Goal: Task Accomplishment & Management: Manage account settings

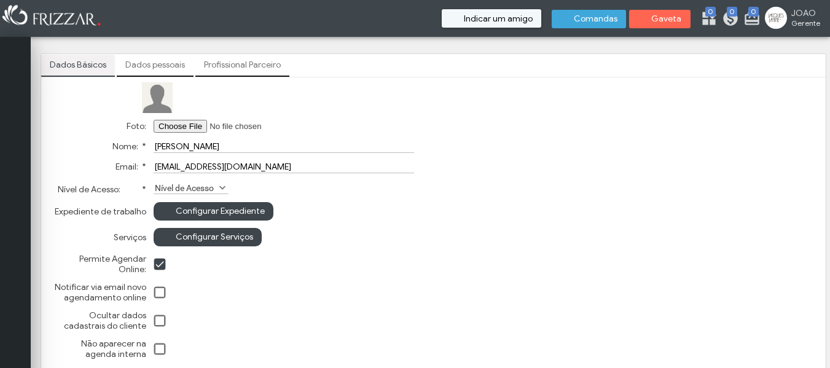
click at [228, 210] on span "Configurar Expediente" at bounding box center [220, 211] width 89 height 18
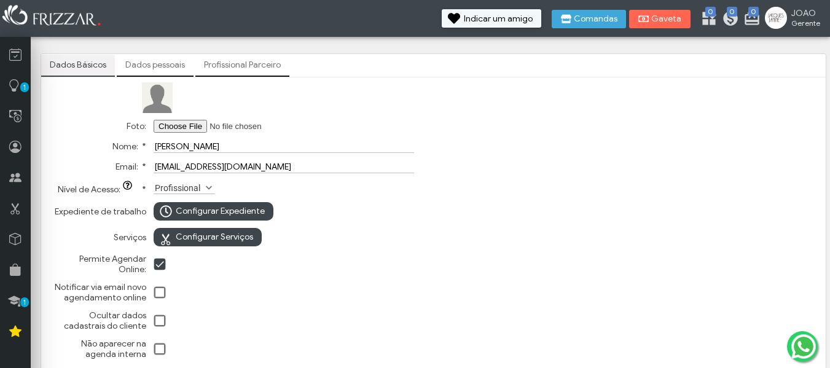
click at [228, 210] on span "Configurar Expediente" at bounding box center [220, 211] width 89 height 18
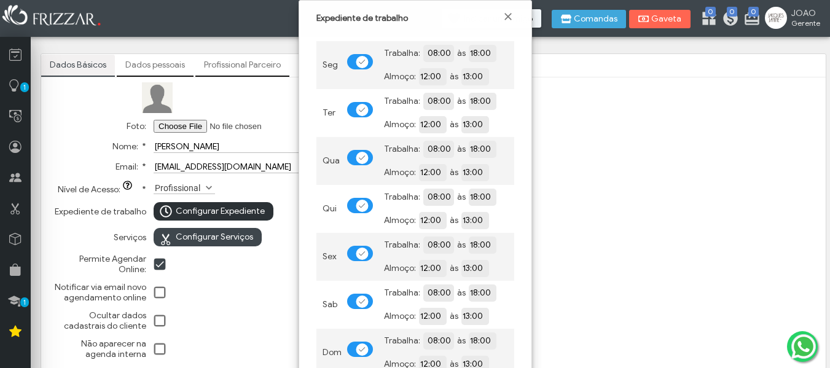
scroll to position [7, 7]
click at [361, 63] on span at bounding box center [362, 62] width 7 height 6
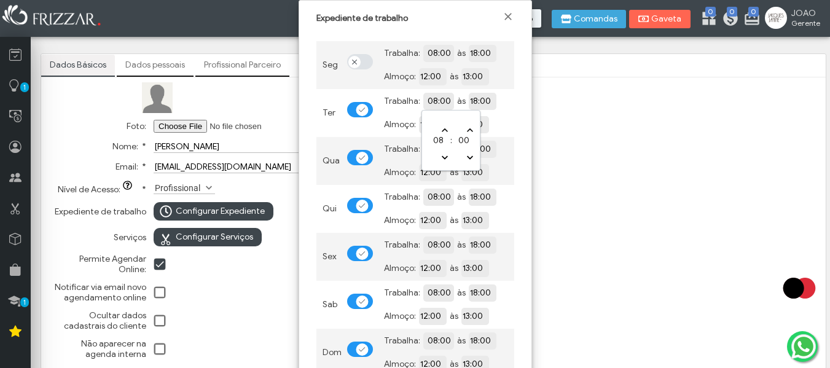
click at [441, 101] on input "08:00" at bounding box center [483, 101] width 112 height 12
type input "09:00"
click at [491, 98] on input "18:00" at bounding box center [525, 101] width 112 height 12
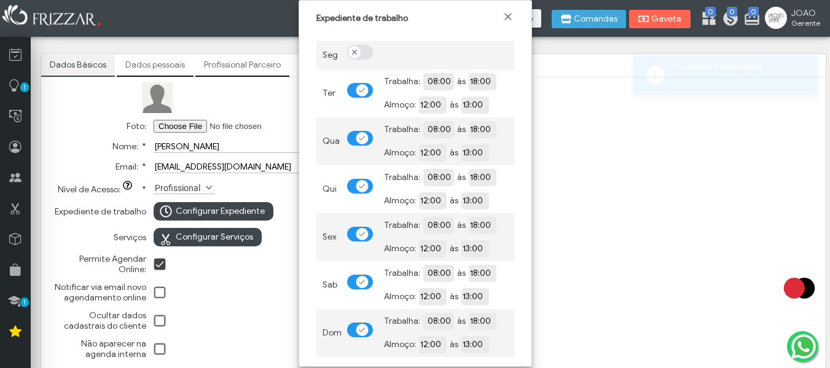
scroll to position [0, 53]
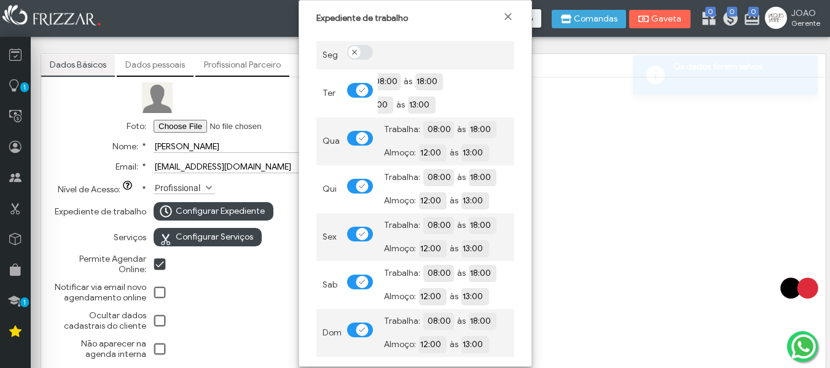
click at [491, 133] on input "18:00" at bounding box center [525, 129] width 112 height 12
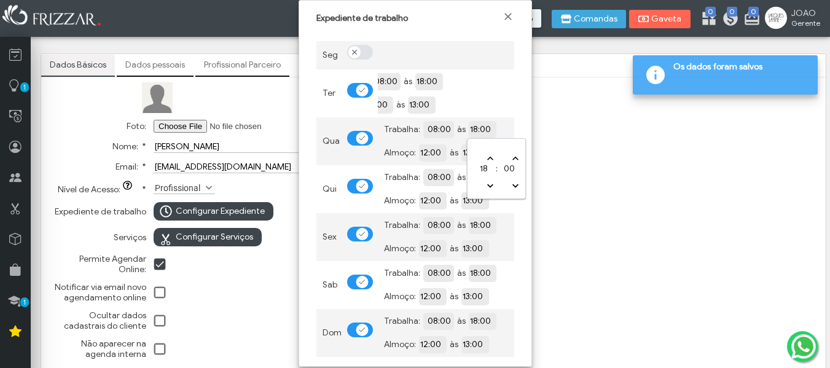
click at [472, 130] on input "18:00" at bounding box center [525, 129] width 112 height 12
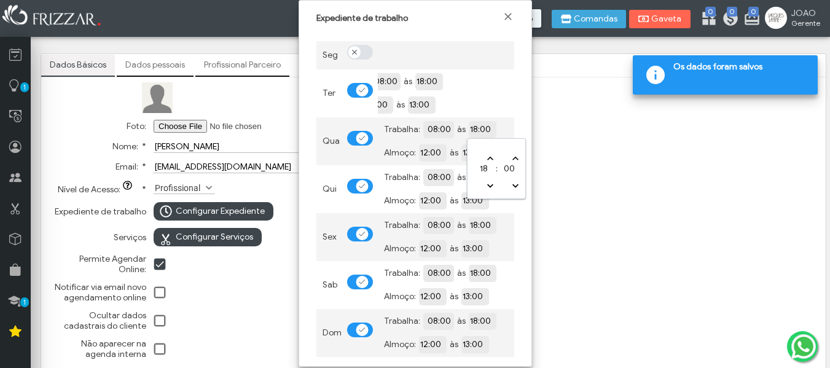
type input "19:00"
click at [438, 149] on input "12:00" at bounding box center [475, 152] width 112 height 12
type input "06:00"
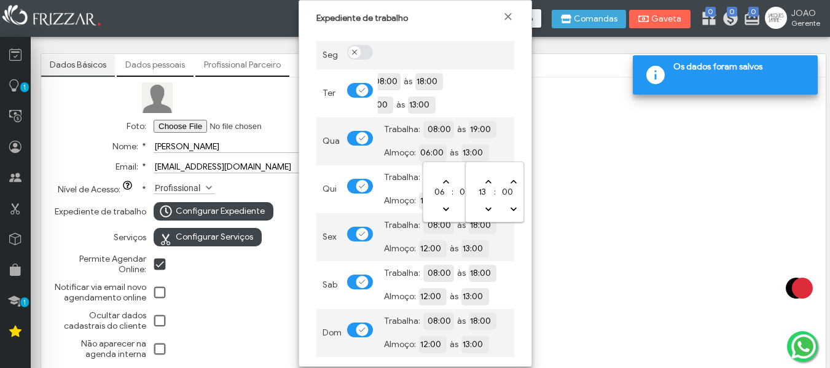
click at [474, 151] on input "13:00" at bounding box center [518, 152] width 112 height 12
type input "07:00"
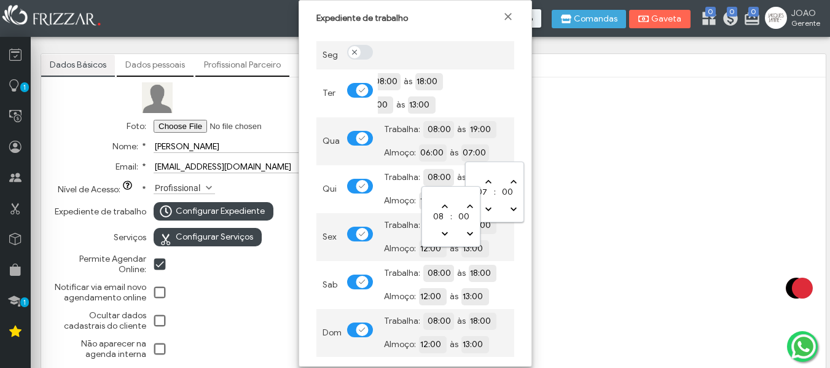
click at [435, 176] on input "08:00" at bounding box center [483, 177] width 112 height 12
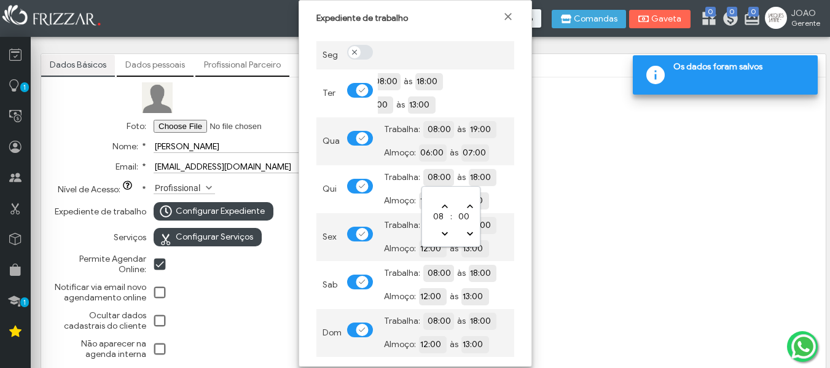
type input "09:00"
click at [483, 173] on input "18:00" at bounding box center [525, 177] width 112 height 12
type input "19:00"
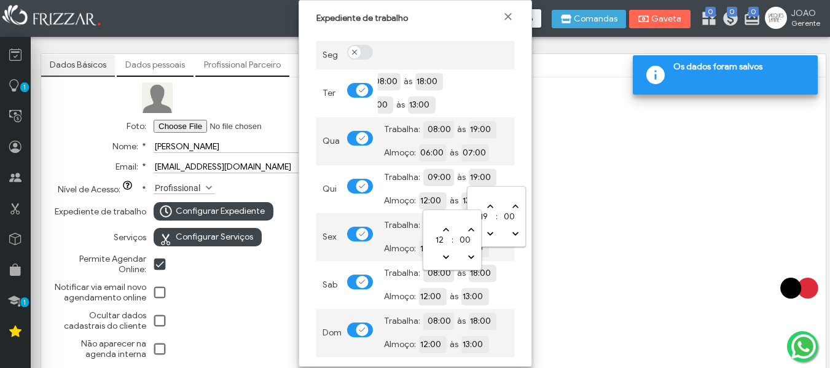
click at [434, 199] on input "12:00" at bounding box center [475, 200] width 112 height 12
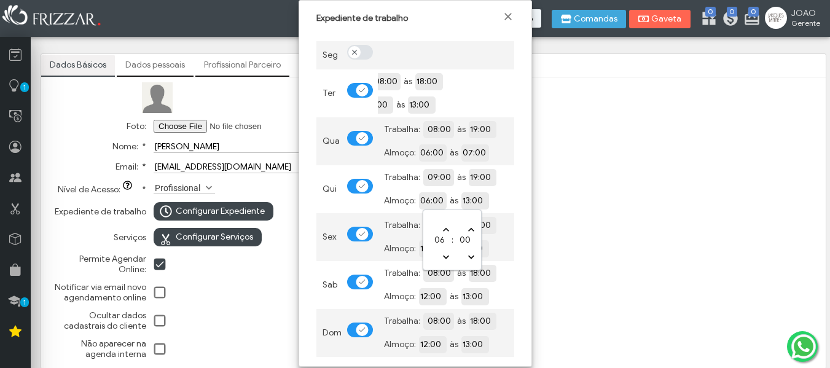
type input "05:00"
click at [475, 199] on input "13:00" at bounding box center [518, 200] width 112 height 12
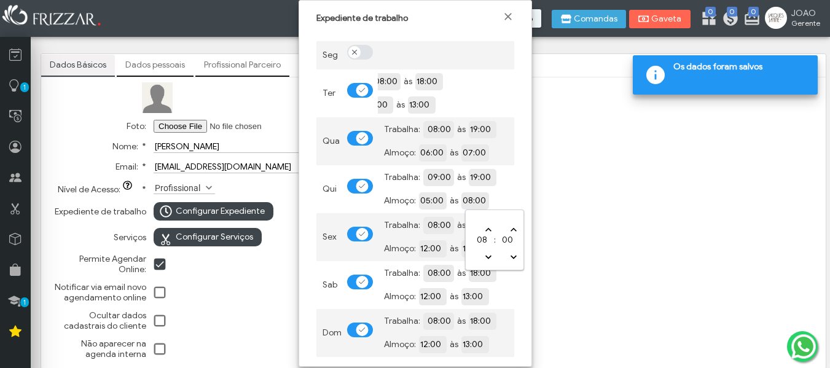
type input "07:00"
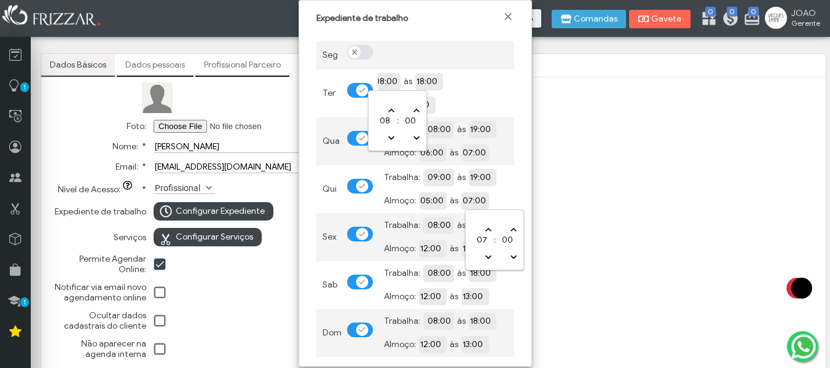
click at [386, 80] on input "08:00" at bounding box center [429, 81] width 112 height 12
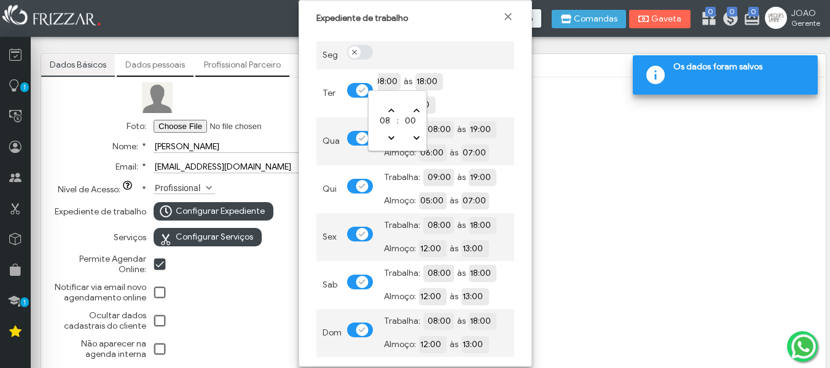
type input "09:00"
click at [419, 81] on input "18:00" at bounding box center [472, 81] width 112 height 12
type input "19:00"
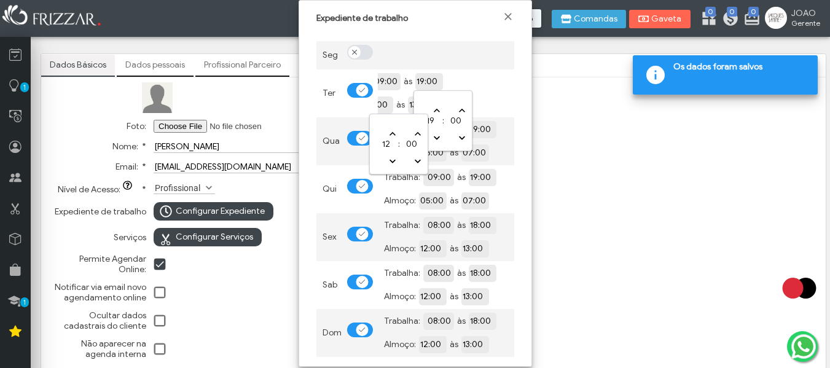
click at [389, 104] on input "12:00" at bounding box center [422, 104] width 112 height 12
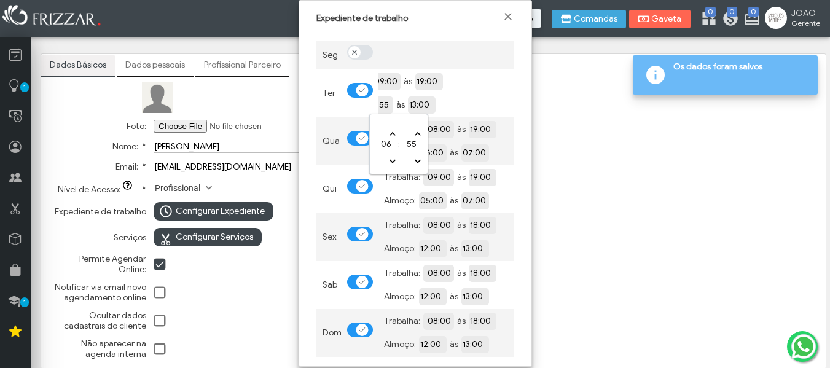
type input "05:55"
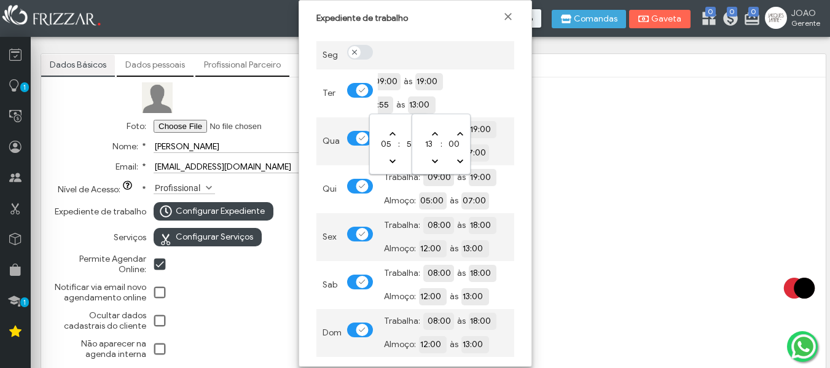
click at [431, 105] on input "13:00" at bounding box center [464, 104] width 112 height 12
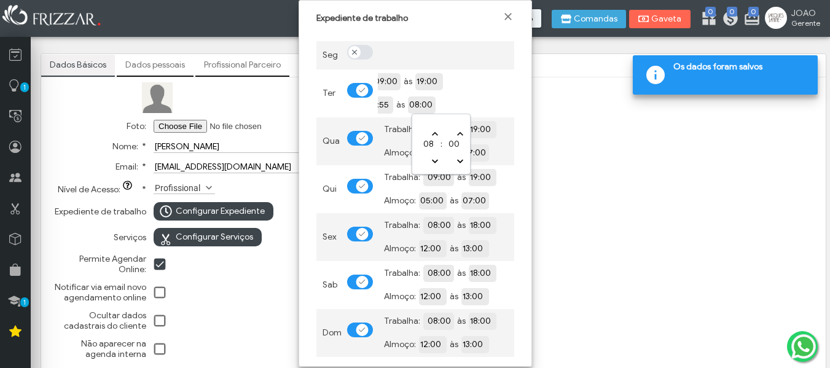
type input "07:00"
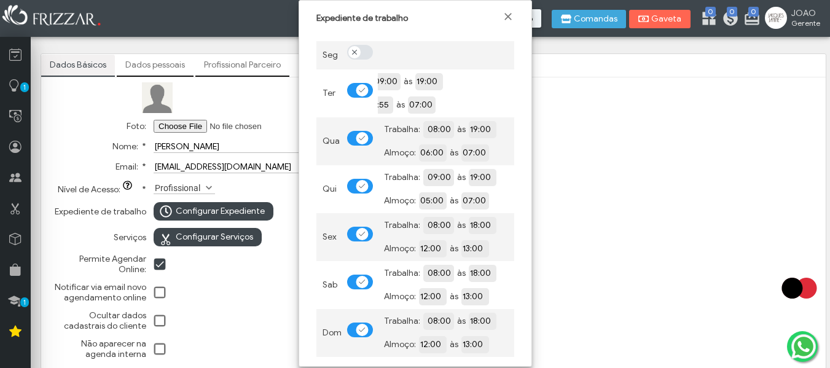
click at [519, 208] on div "Seg Ter Trabalha: 09:00 às 19:00 Almoço: 05:55 às 07:00 Qua Trabalha: 08:00 às …" at bounding box center [415, 196] width 215 height 333
click at [363, 90] on span at bounding box center [362, 90] width 7 height 6
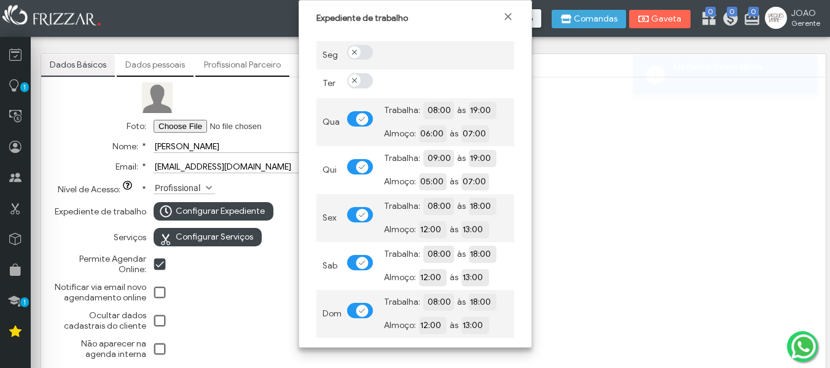
scroll to position [7, 7]
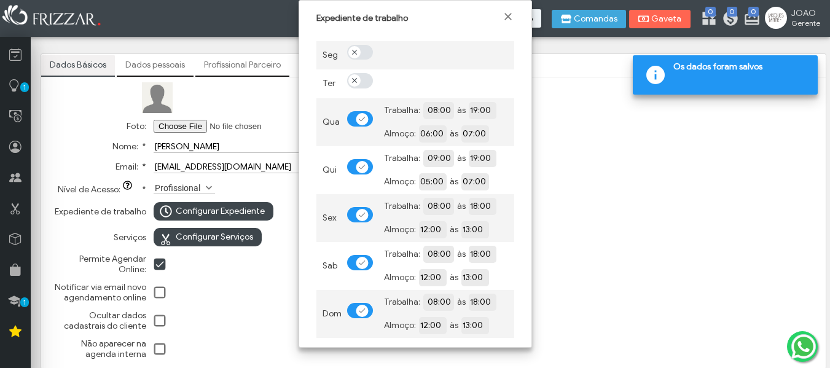
click at [357, 77] on span at bounding box center [355, 80] width 6 height 7
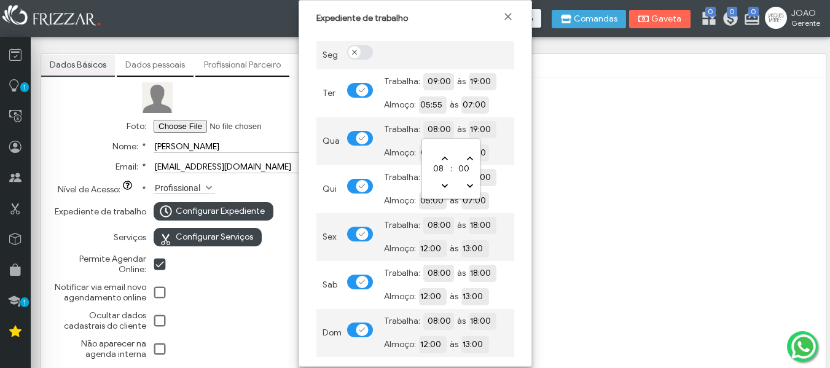
click at [436, 128] on input "08:00" at bounding box center [483, 129] width 112 height 12
type input "09:00"
click at [500, 151] on input "07:00" at bounding box center [518, 152] width 112 height 12
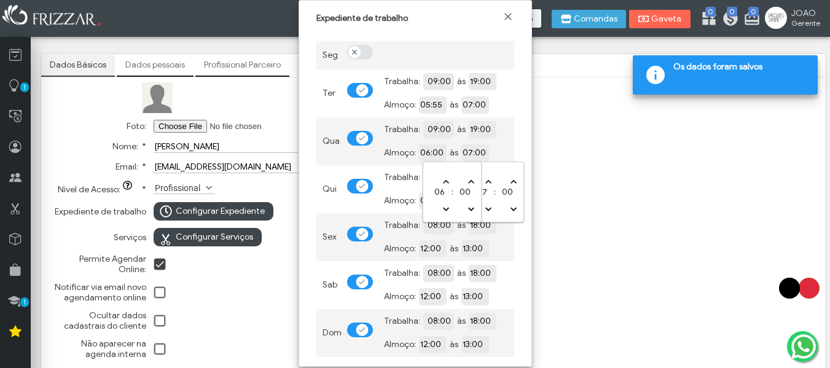
click at [428, 154] on input "06:00" at bounding box center [475, 152] width 112 height 12
click at [411, 183] on div "Trabalha: 09:00 às 19:00" at bounding box center [446, 177] width 124 height 17
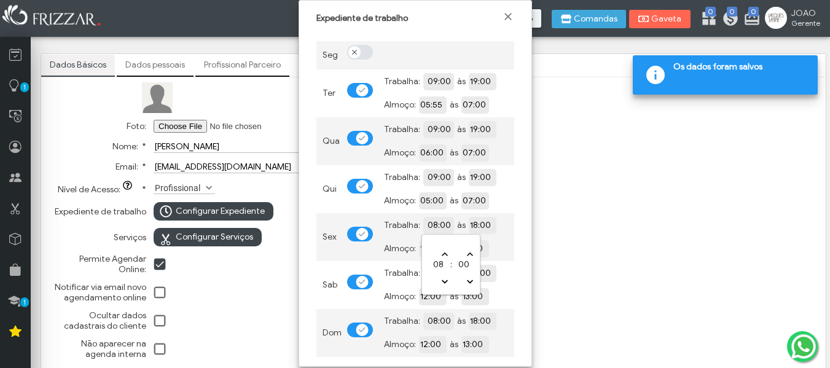
click at [432, 227] on input "08:00" at bounding box center [483, 225] width 112 height 12
type input "09:00"
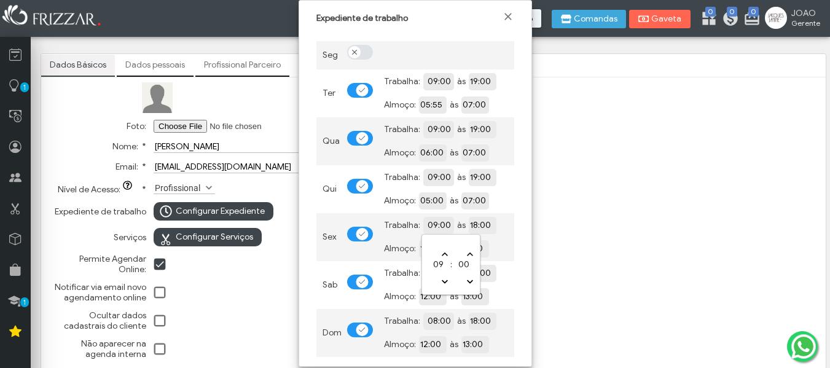
click at [482, 220] on input "18:00" at bounding box center [525, 225] width 112 height 12
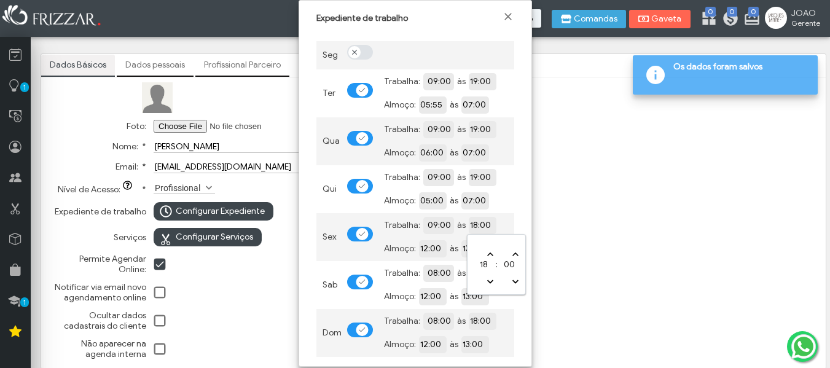
type input "19:00"
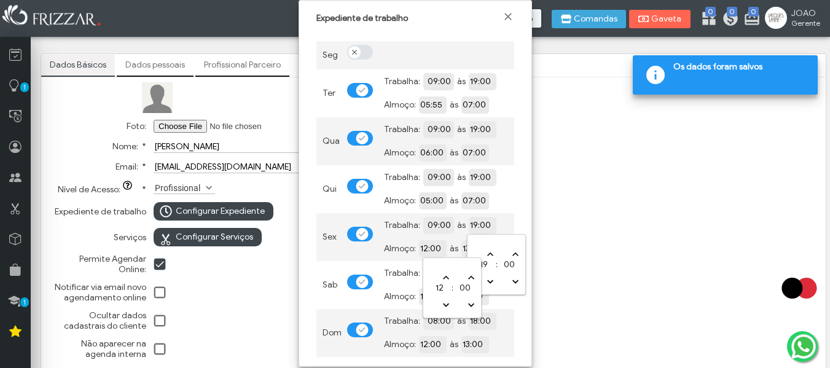
click at [428, 250] on input "12:00" at bounding box center [475, 248] width 112 height 12
type input "03:00"
click at [476, 252] on input "13:00" at bounding box center [518, 248] width 112 height 12
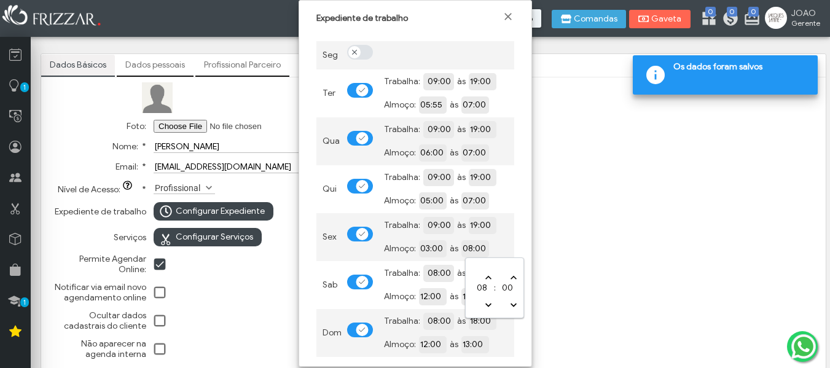
type input "07:00"
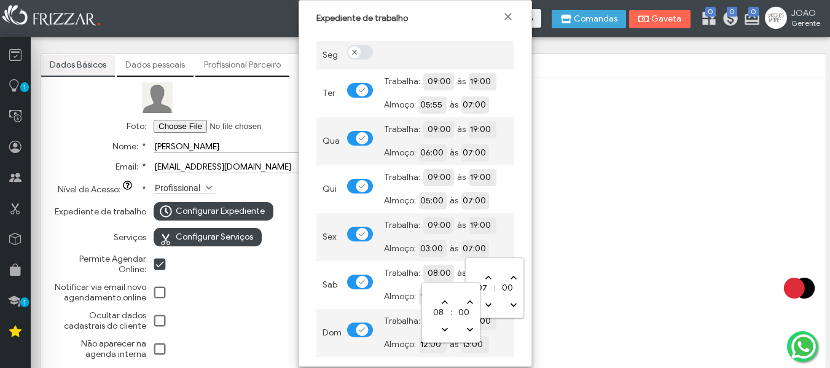
click at [433, 275] on input "08:00" at bounding box center [483, 273] width 112 height 12
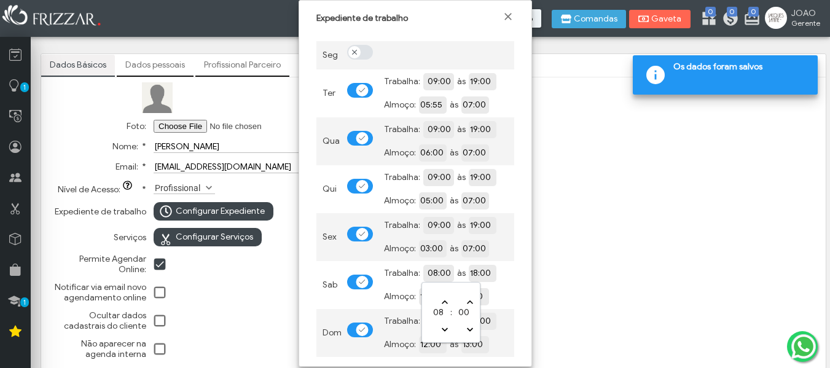
type input "09:00"
click at [476, 269] on input "18:00" at bounding box center [525, 273] width 112 height 12
type input "19:00"
click at [426, 296] on input "12:00" at bounding box center [475, 296] width 112 height 12
type input "06:00"
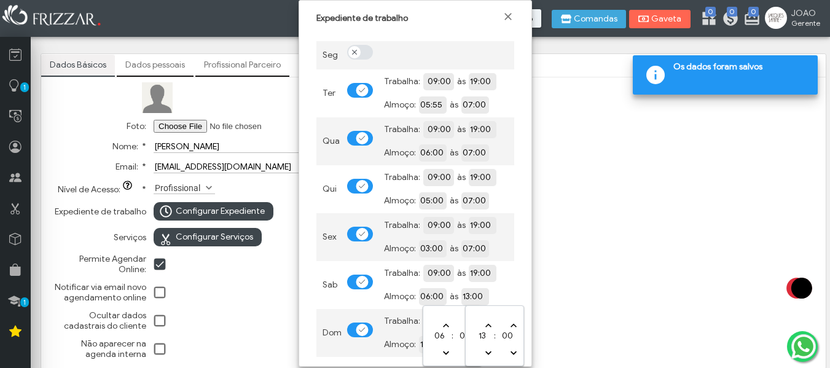
click at [476, 298] on input "13:00" at bounding box center [518, 296] width 112 height 12
type input "07:00"
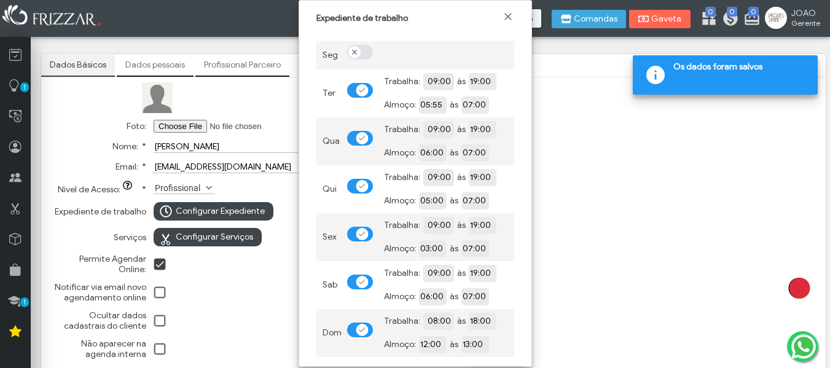
click at [365, 328] on span at bounding box center [362, 330] width 7 height 6
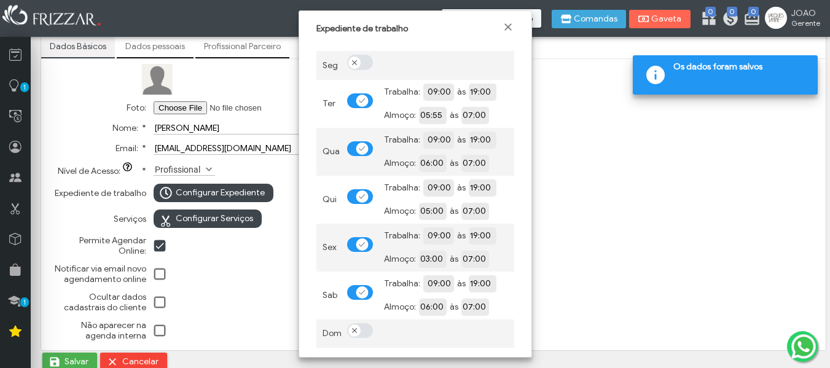
scroll to position [23, 0]
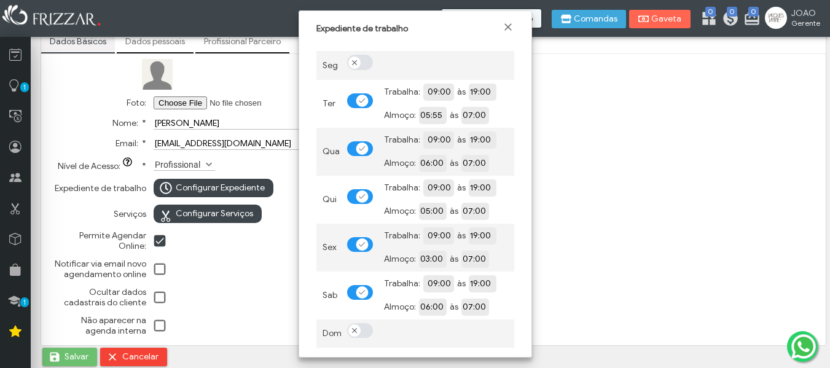
click at [68, 355] on span "Salvar" at bounding box center [77, 357] width 24 height 18
